Goal: Unclear

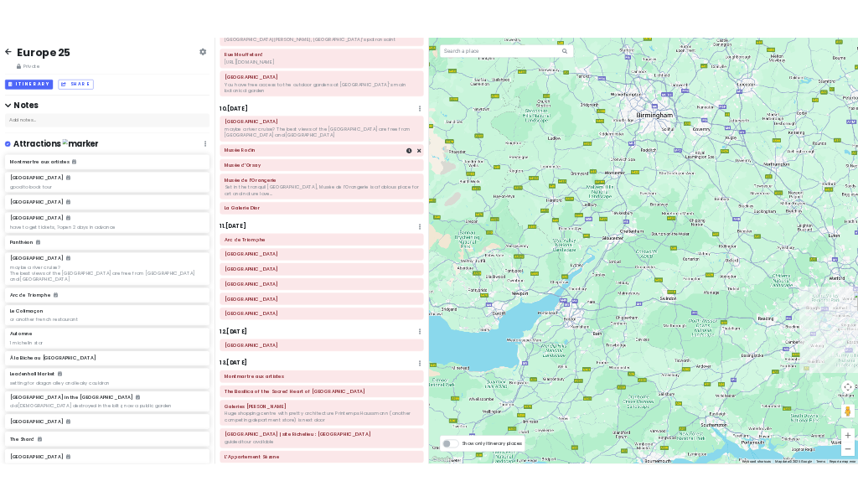
scroll to position [1927, 0]
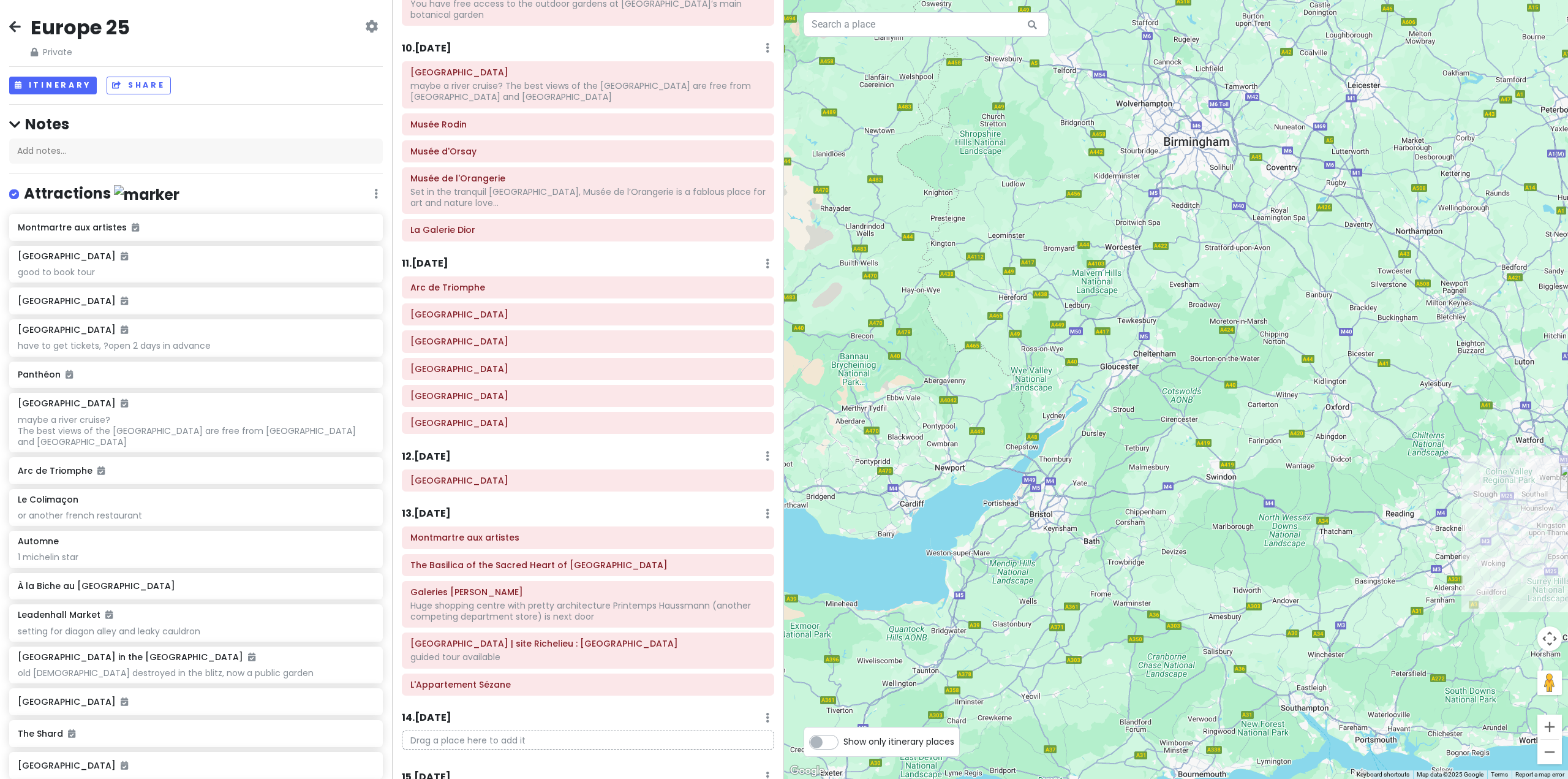
click at [428, 42] on h6 "10 . [DATE]" at bounding box center [427, 49] width 50 height 13
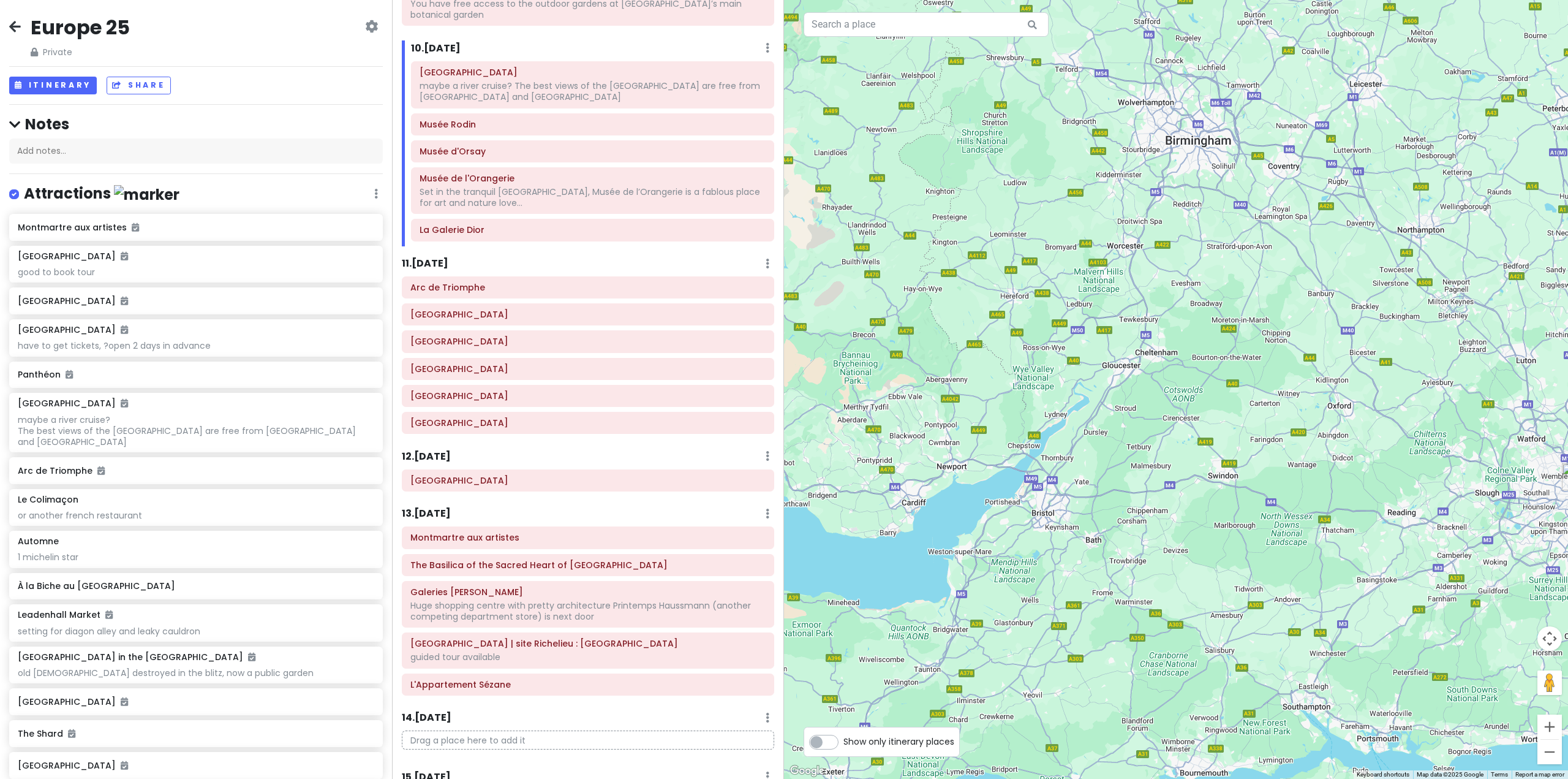
drag, startPoint x: 1143, startPoint y: 339, endPoint x: 912, endPoint y: 213, distance: 263.1
click at [925, 217] on div at bounding box center [1176, 389] width 784 height 779
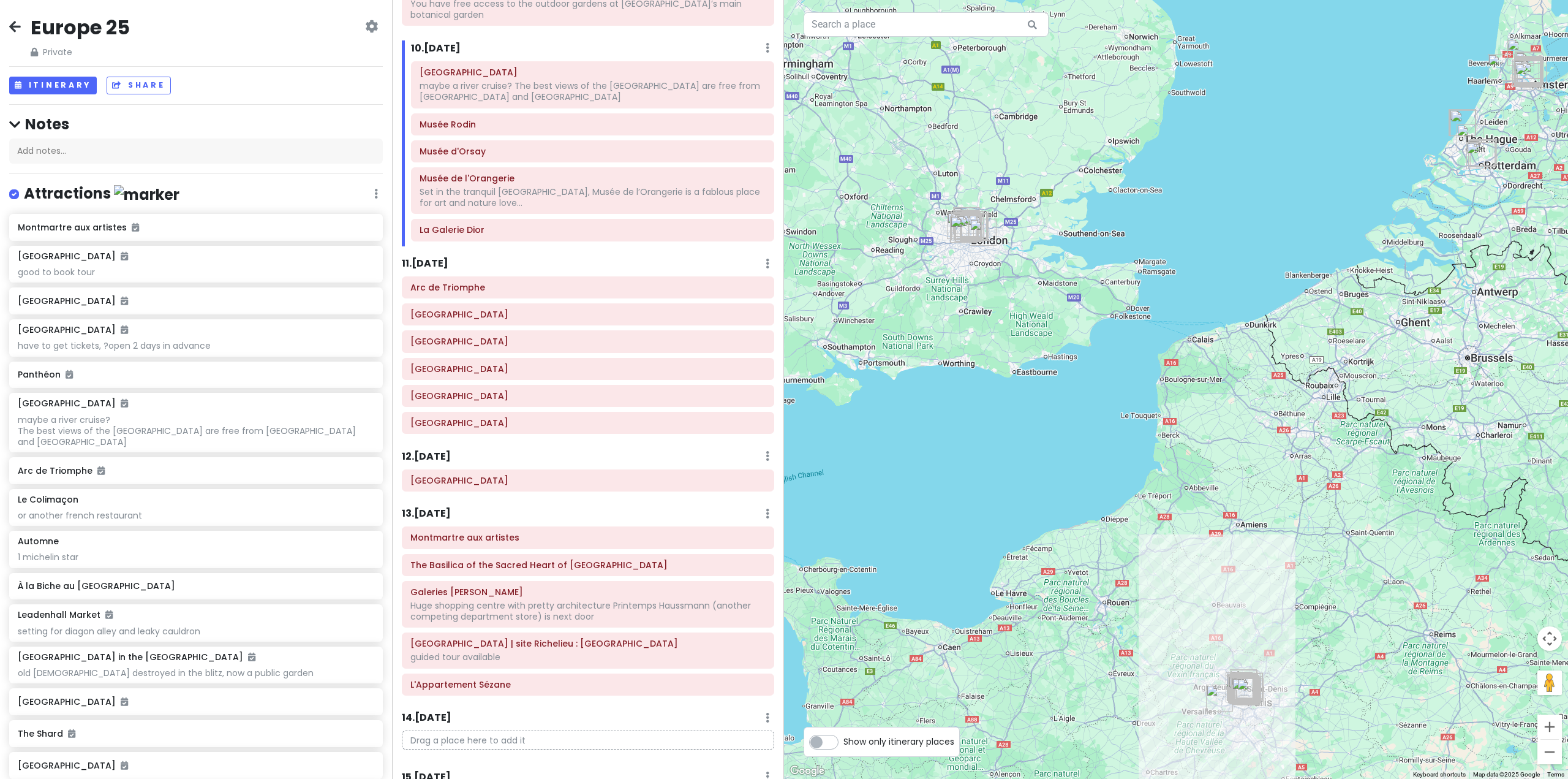
drag, startPoint x: 1325, startPoint y: 477, endPoint x: 1197, endPoint y: 460, distance: 129.1
click at [1198, 460] on div at bounding box center [1176, 389] width 784 height 779
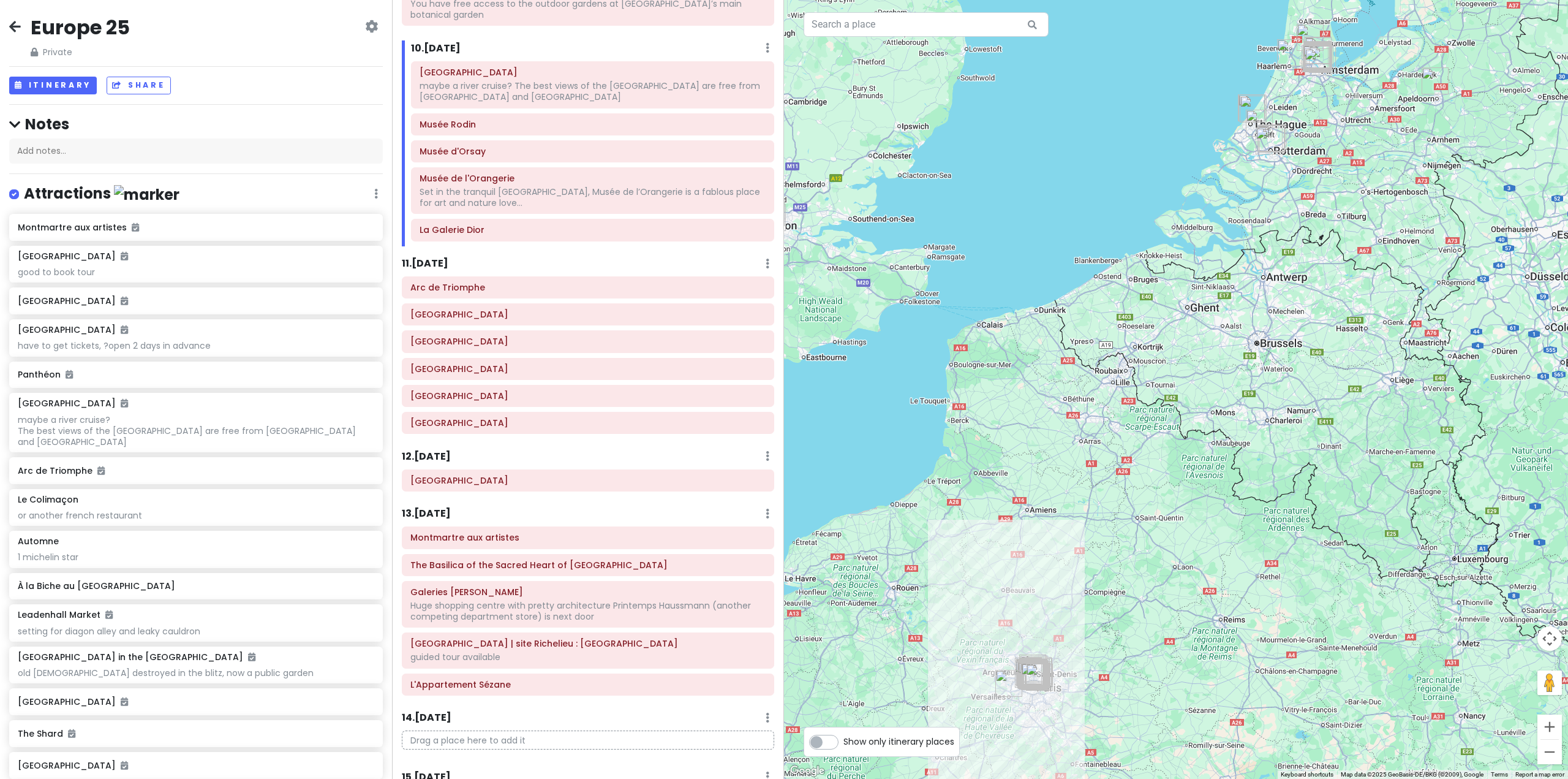
drag, startPoint x: 1186, startPoint y: 388, endPoint x: 1227, endPoint y: 196, distance: 196.3
click at [1227, 200] on div at bounding box center [1176, 389] width 784 height 779
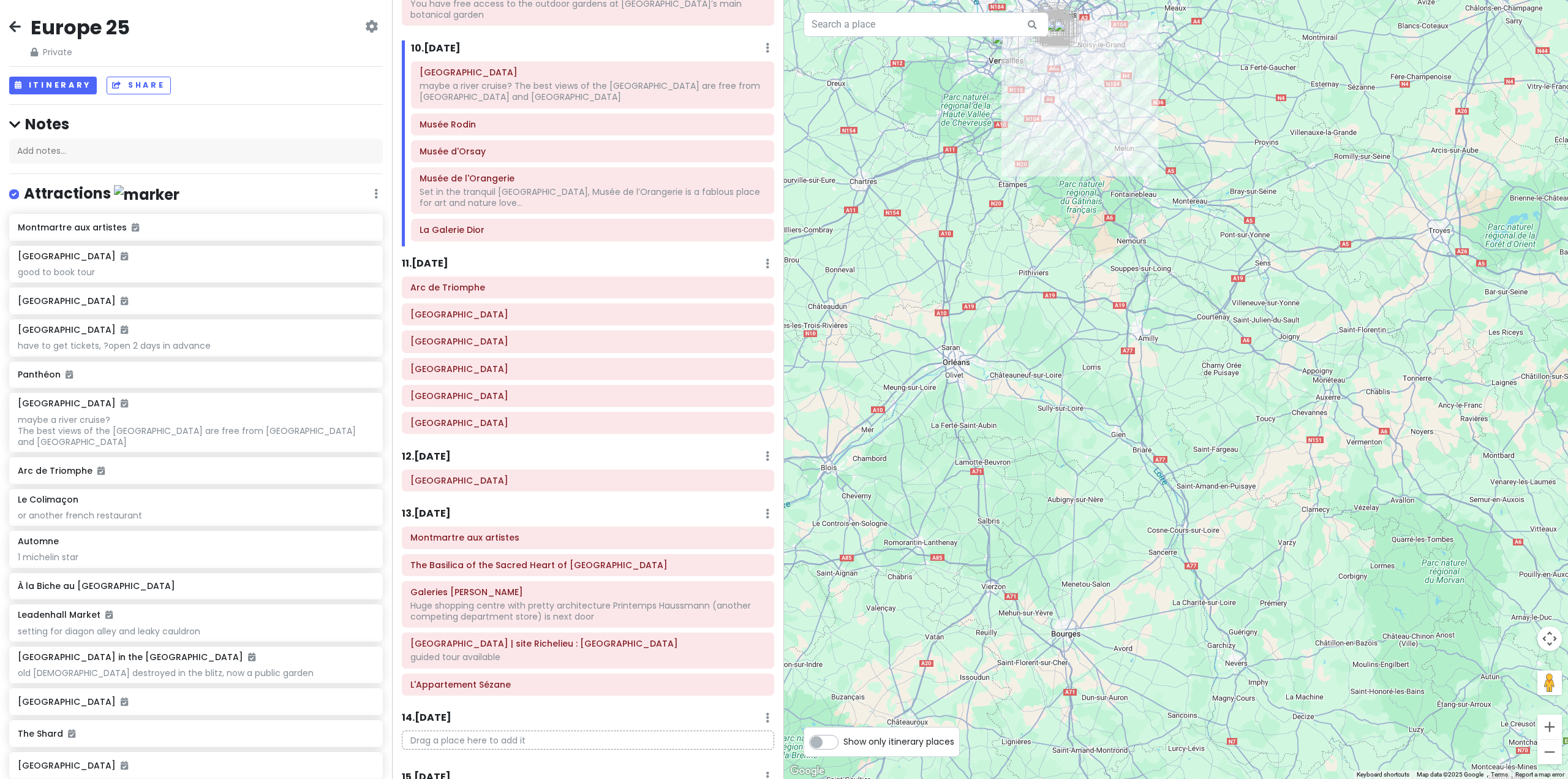
drag, startPoint x: 1083, startPoint y: 167, endPoint x: 1151, endPoint y: 422, distance: 263.9
click at [1151, 421] on div at bounding box center [1176, 389] width 784 height 779
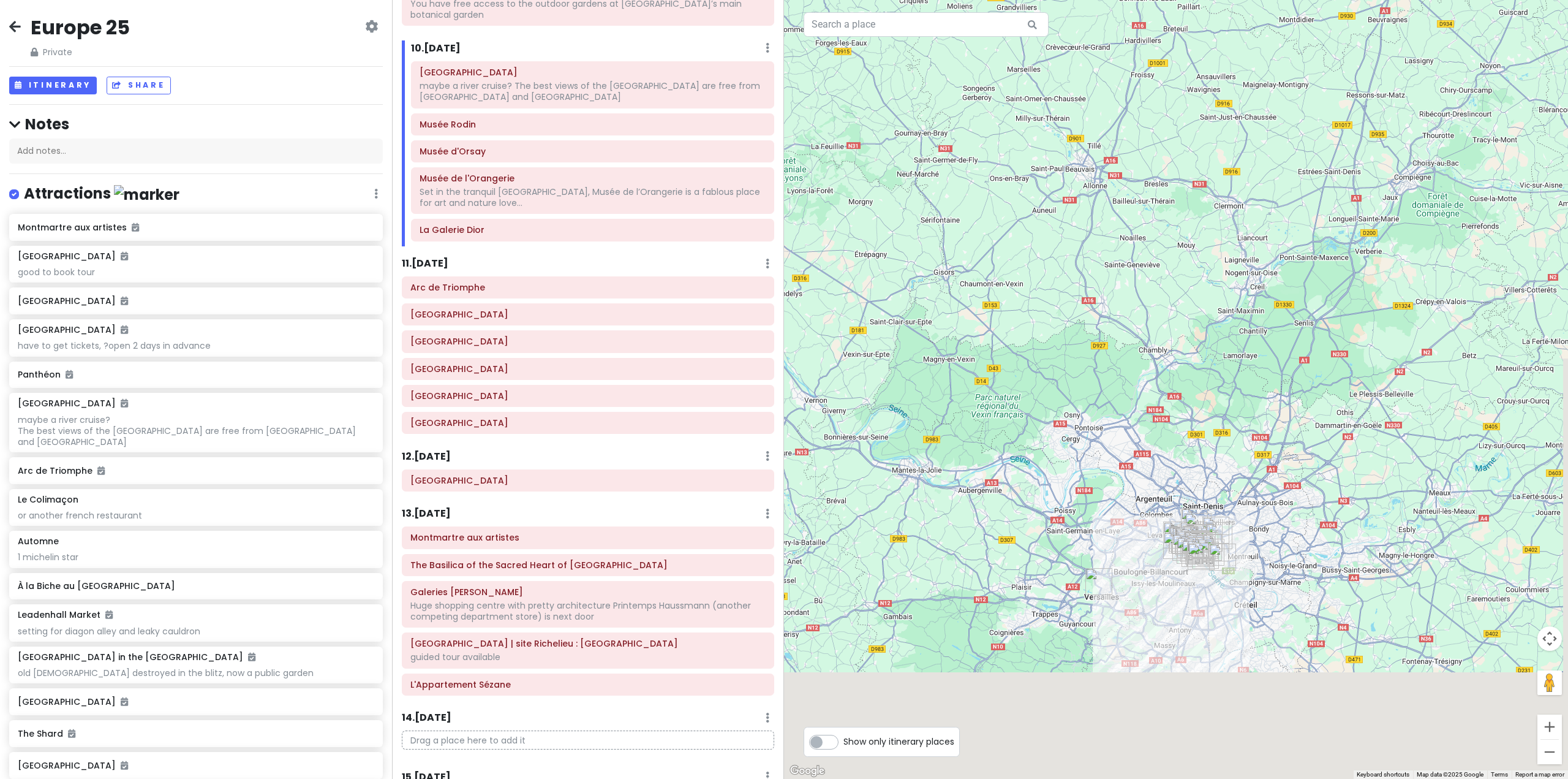
drag, startPoint x: 1259, startPoint y: 603, endPoint x: 1246, endPoint y: 530, distance: 74.1
click at [1246, 530] on div at bounding box center [1176, 389] width 784 height 779
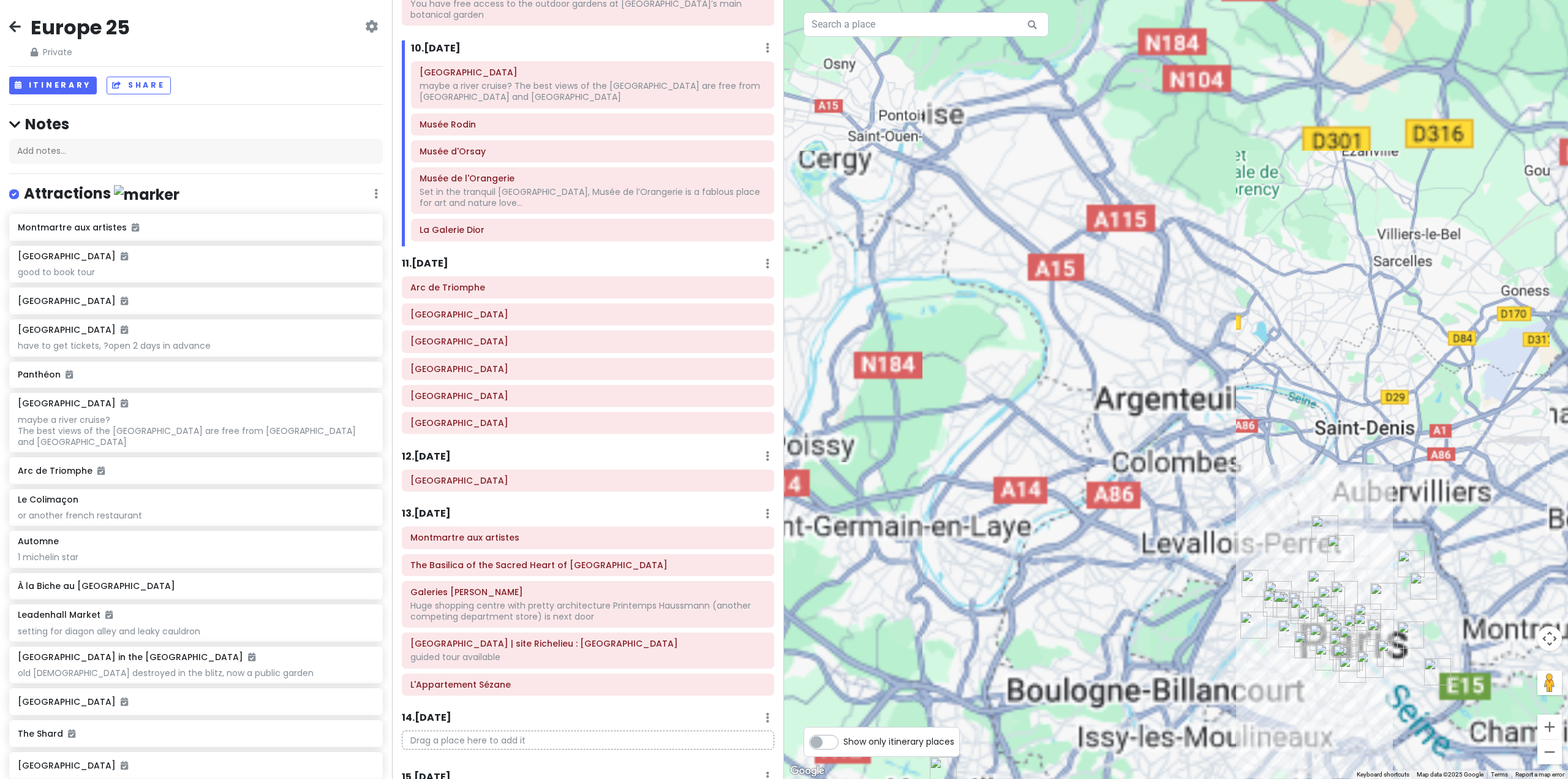
drag, startPoint x: 1282, startPoint y: 679, endPoint x: 1227, endPoint y: 518, distance: 170.1
click at [1231, 519] on div at bounding box center [1176, 389] width 784 height 779
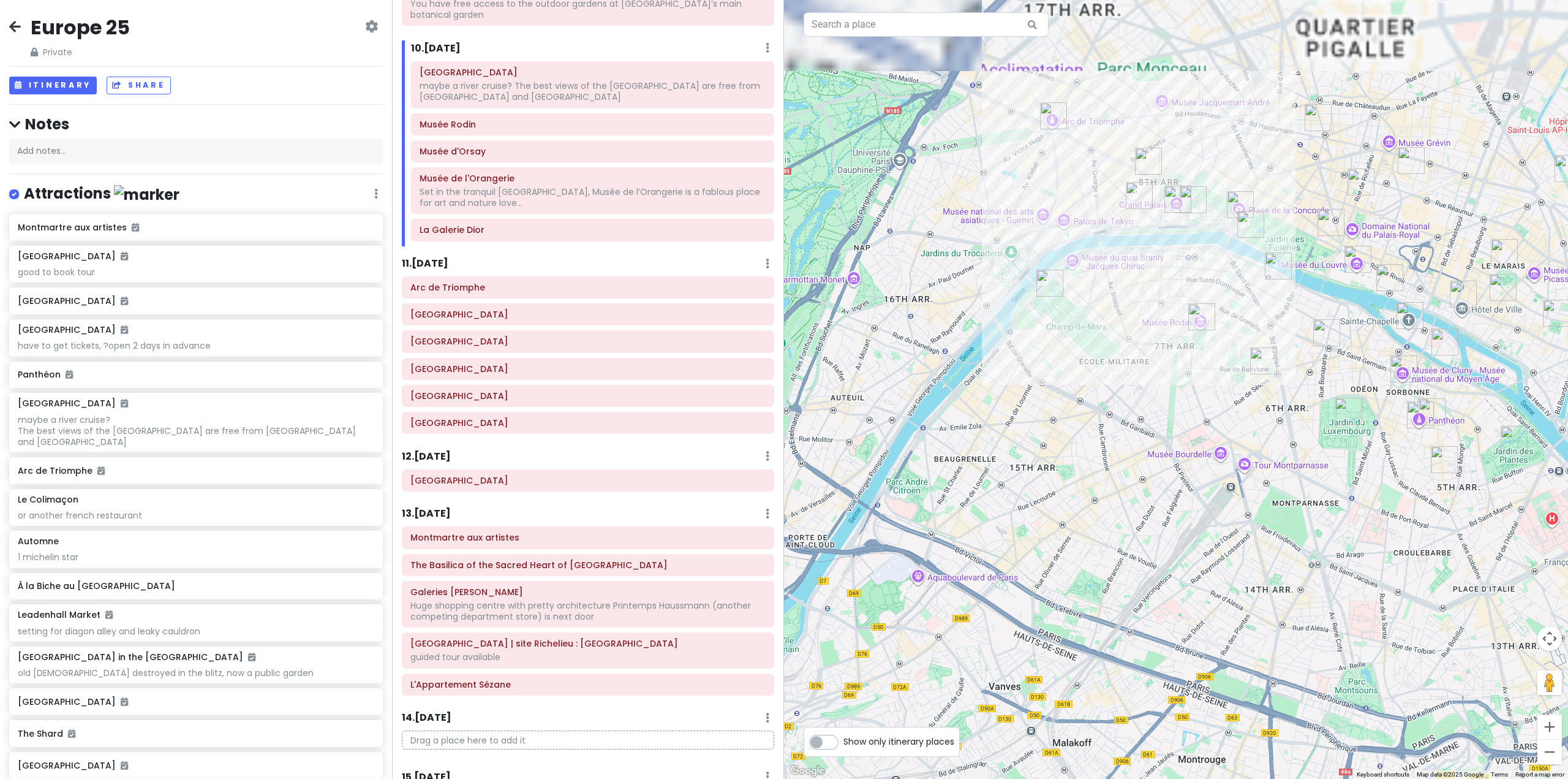
drag, startPoint x: 1103, startPoint y: 285, endPoint x: 1064, endPoint y: 546, distance: 263.9
click at [1067, 545] on div at bounding box center [1176, 389] width 784 height 779
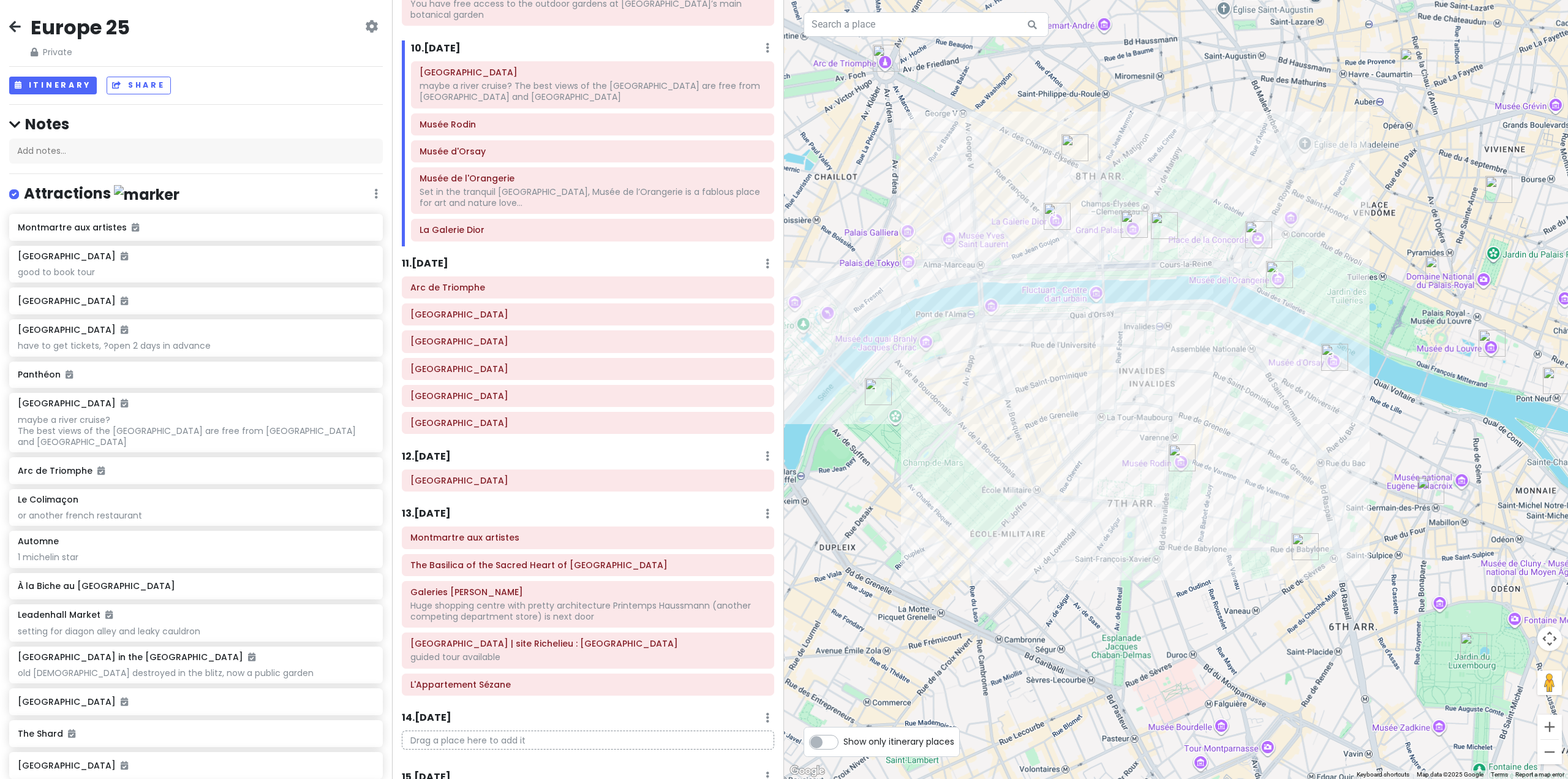
drag, startPoint x: 1159, startPoint y: 355, endPoint x: 1105, endPoint y: 577, distance: 228.5
click at [1105, 577] on div at bounding box center [1176, 389] width 784 height 779
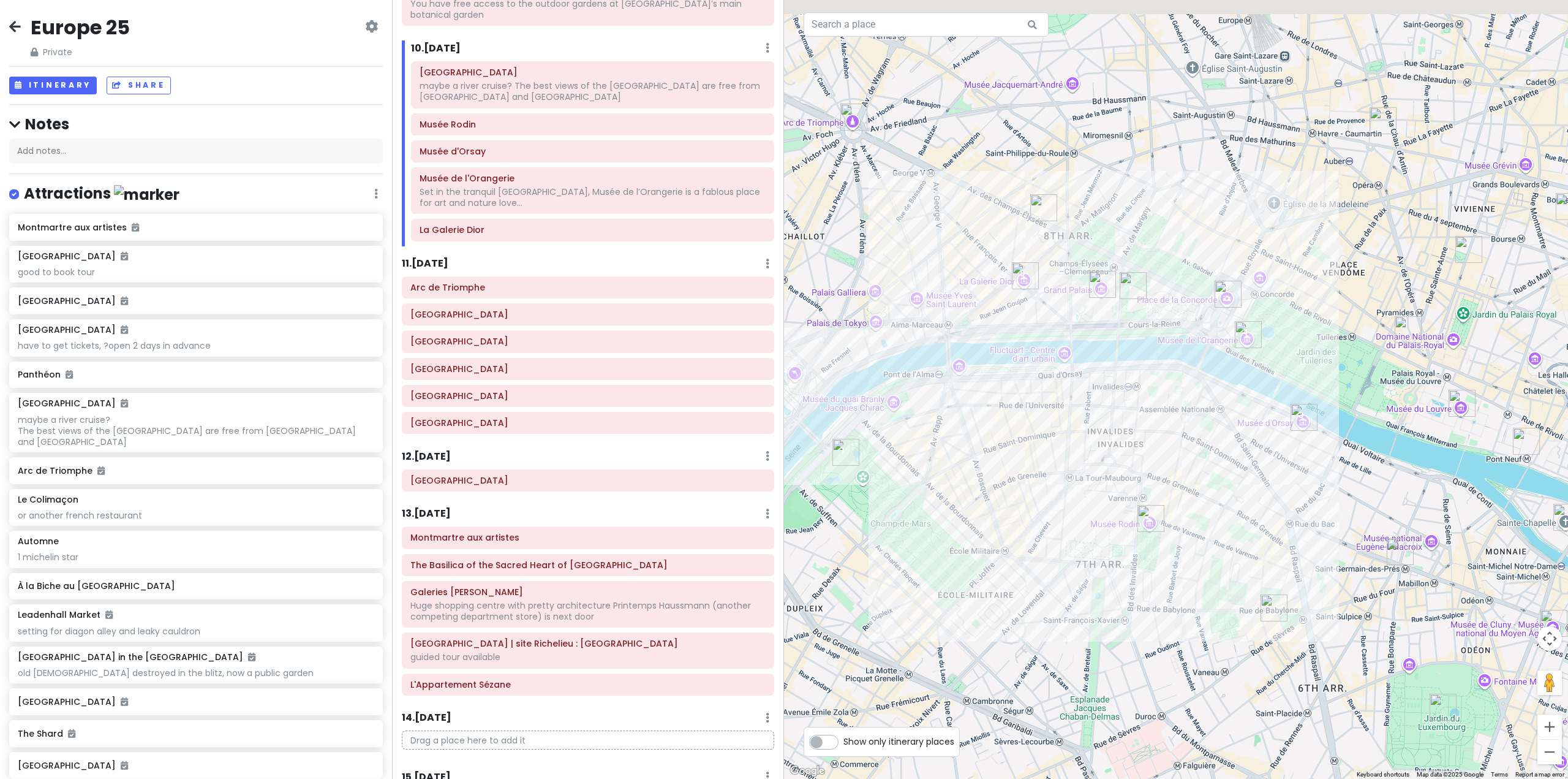
drag, startPoint x: 1187, startPoint y: 377, endPoint x: 1145, endPoint y: 443, distance: 78.2
click at [1145, 443] on div at bounding box center [1176, 389] width 784 height 779
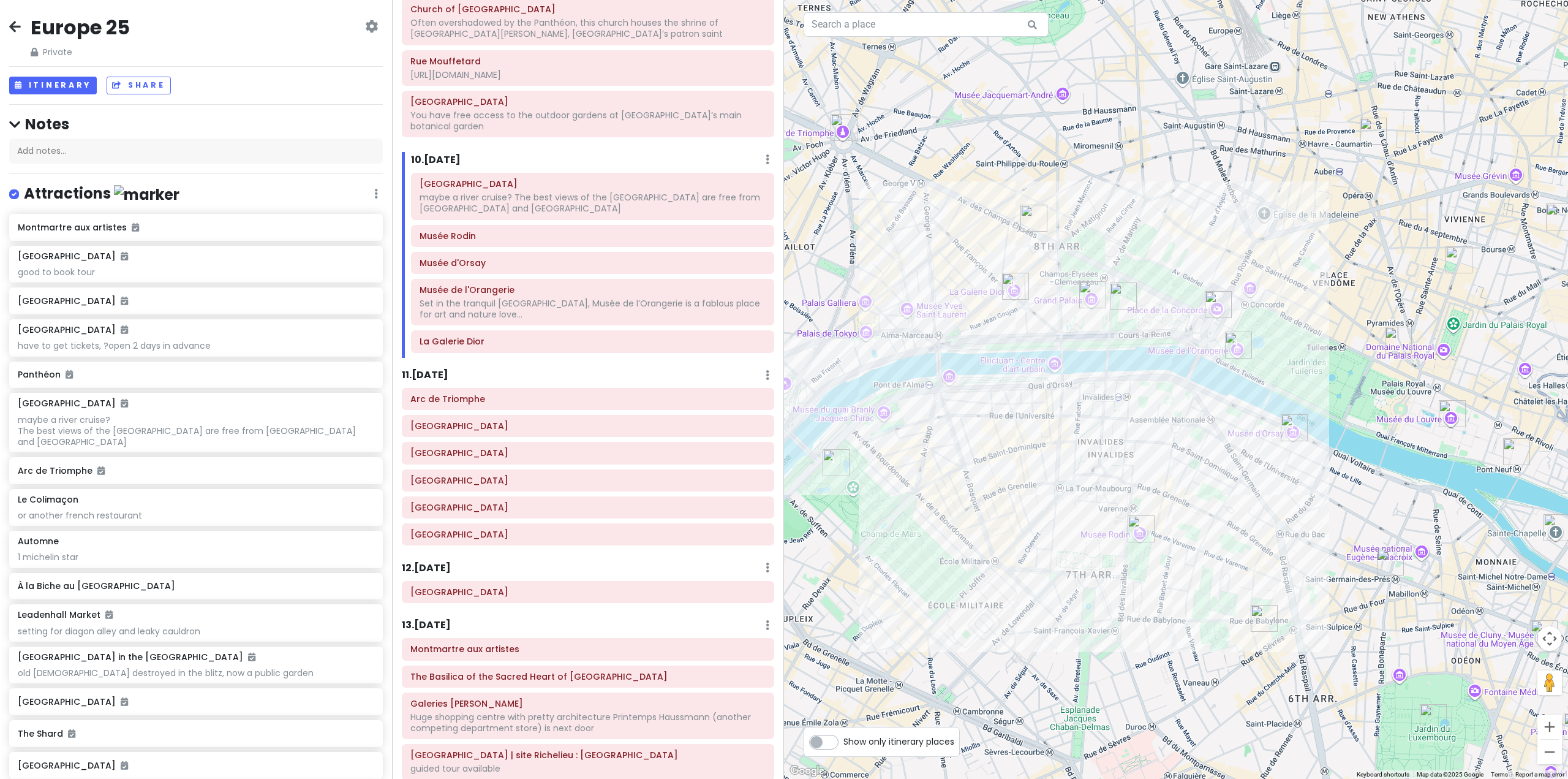
scroll to position [1321, 0]
